Goal: Task Accomplishment & Management: Use online tool/utility

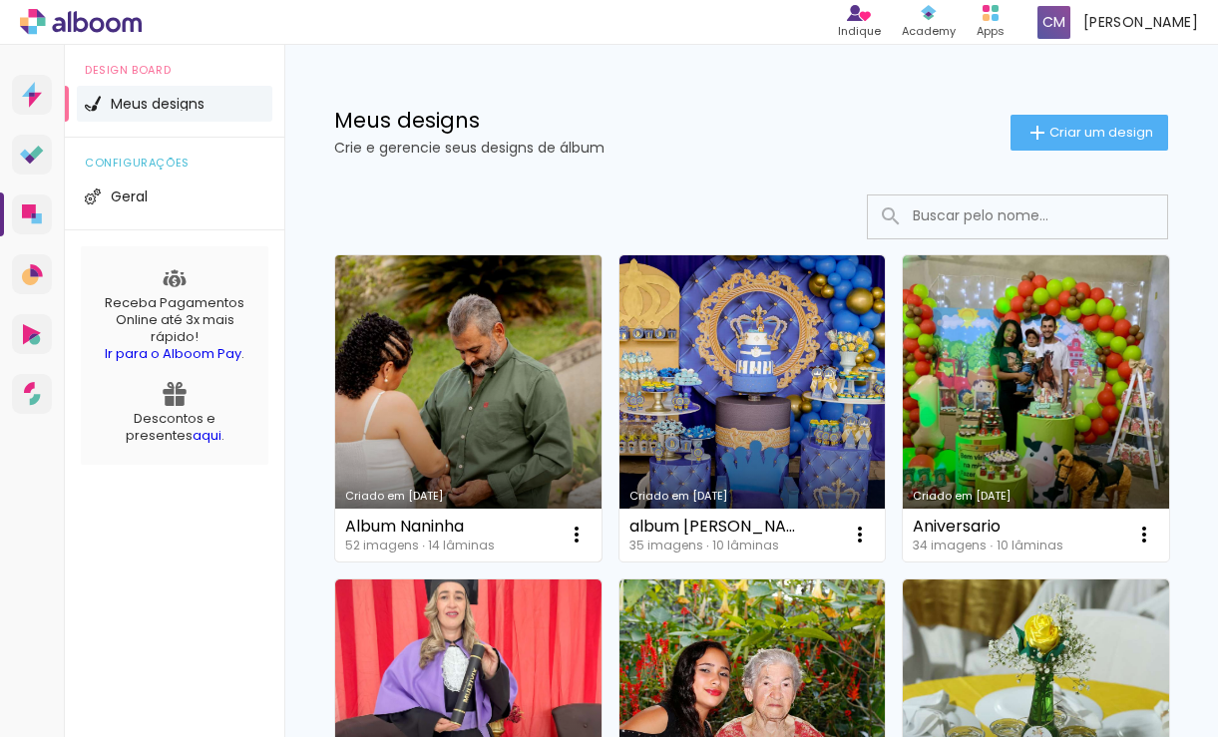
click at [451, 356] on link "Criado em [DATE]" at bounding box center [468, 408] width 266 height 306
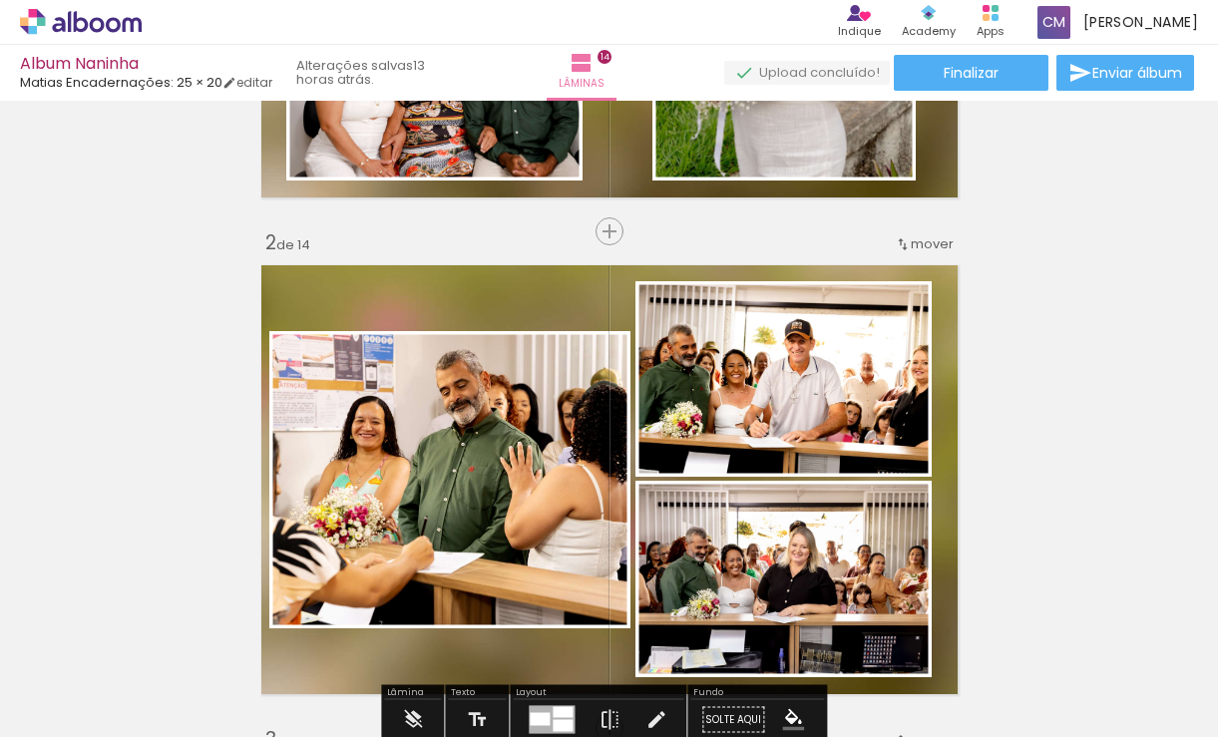
scroll to position [499, 0]
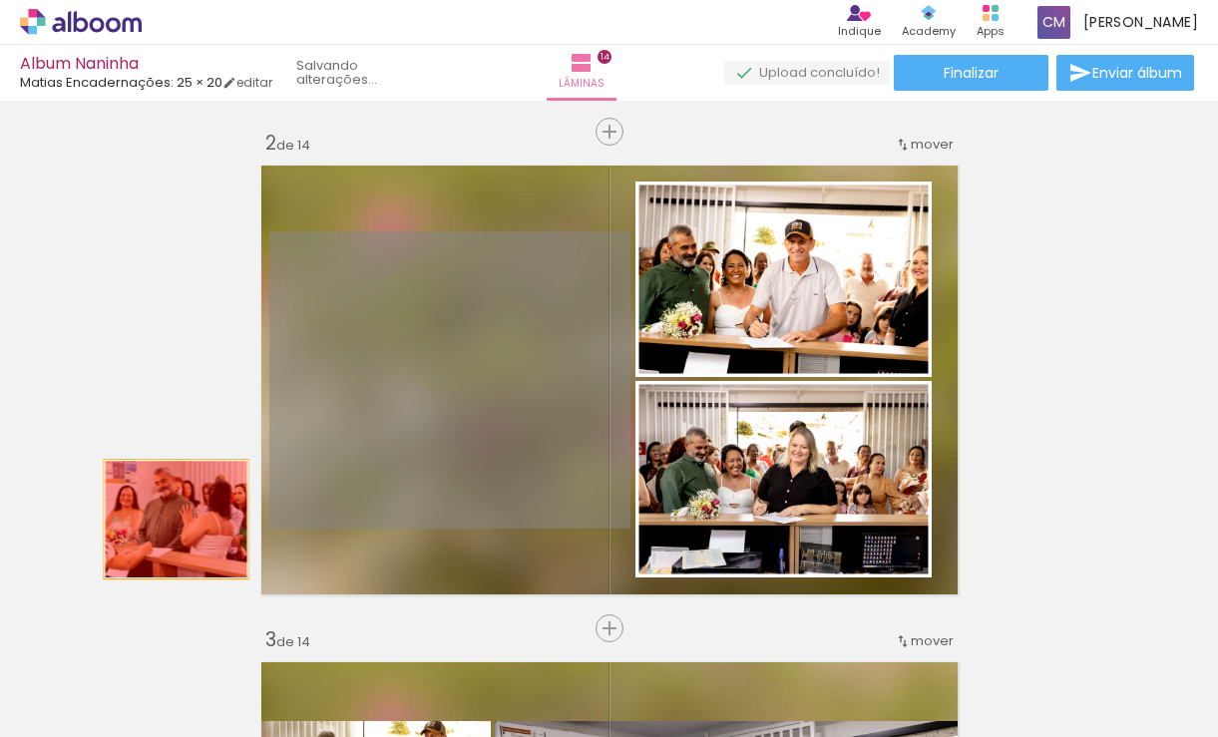
drag, startPoint x: 485, startPoint y: 358, endPoint x: 216, endPoint y: 513, distance: 309.7
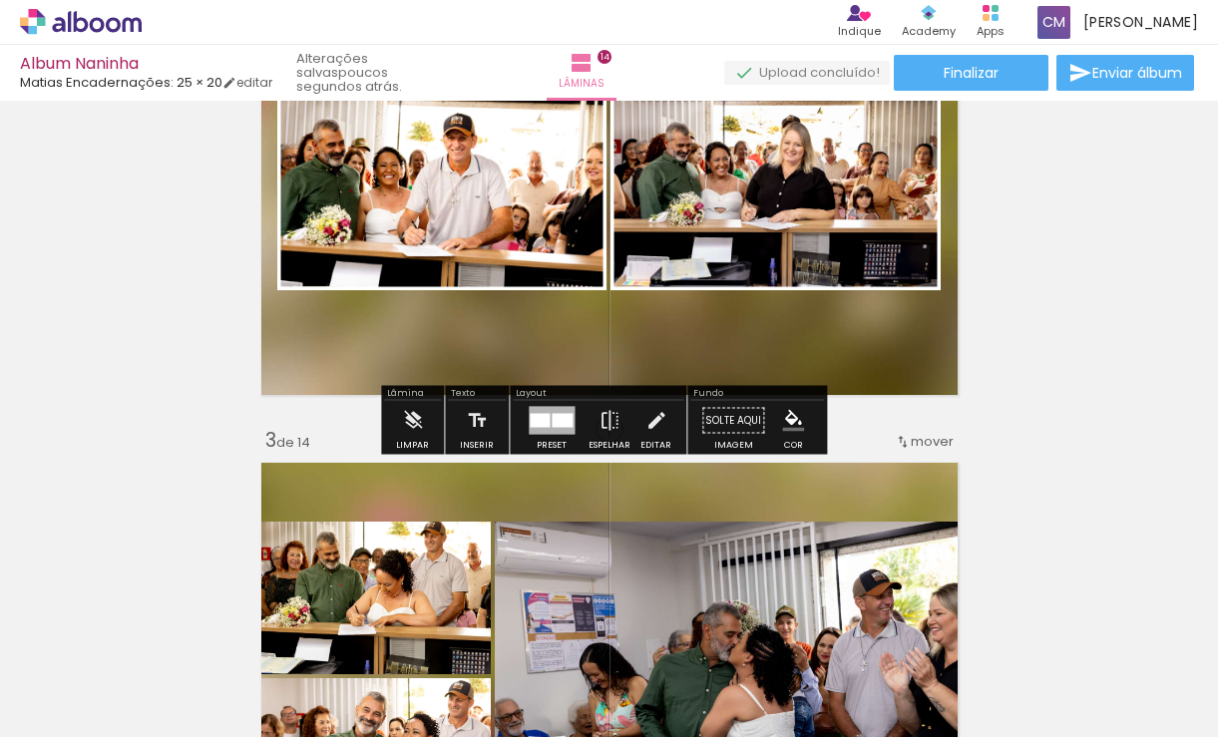
scroll to position [598, 0]
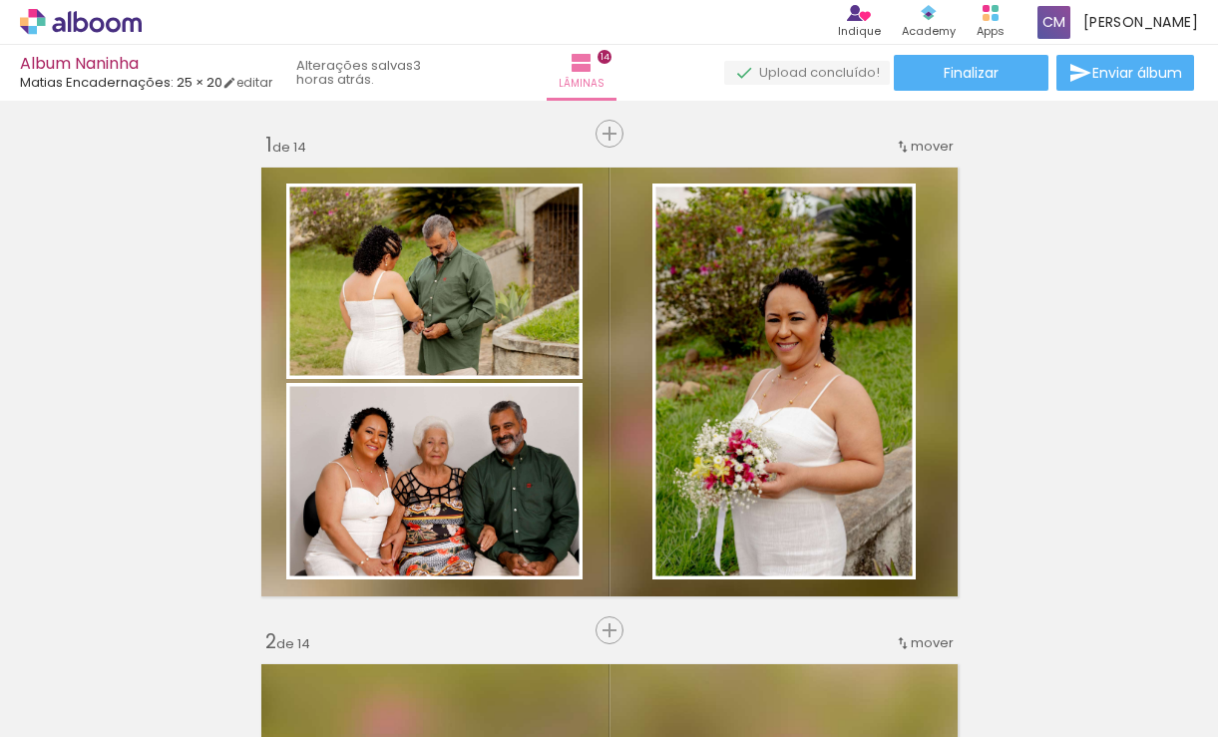
scroll to position [598, 0]
